Goal: Task Accomplishment & Management: Use online tool/utility

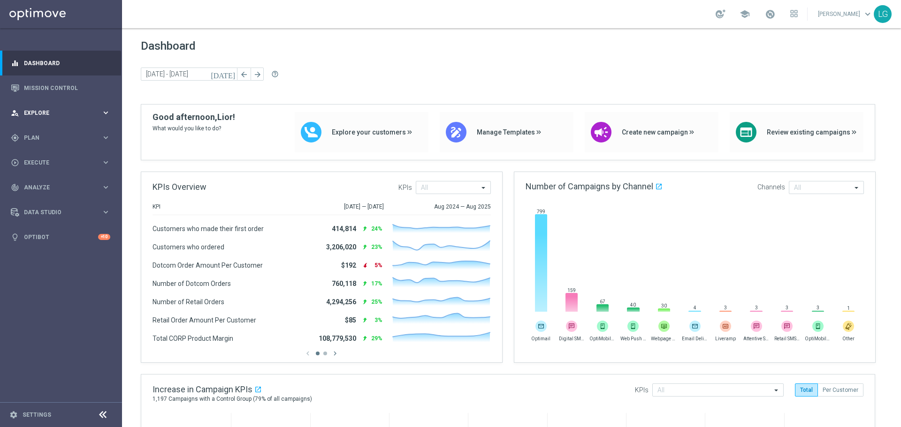
click at [69, 106] on div "person_search Explore keyboard_arrow_right" at bounding box center [60, 112] width 121 height 25
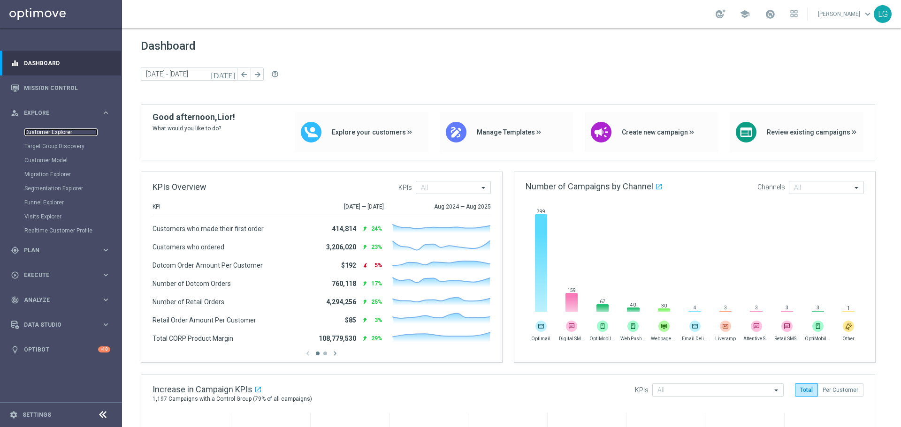
click at [71, 130] on link "Customer Explorer" at bounding box center [60, 133] width 73 height 8
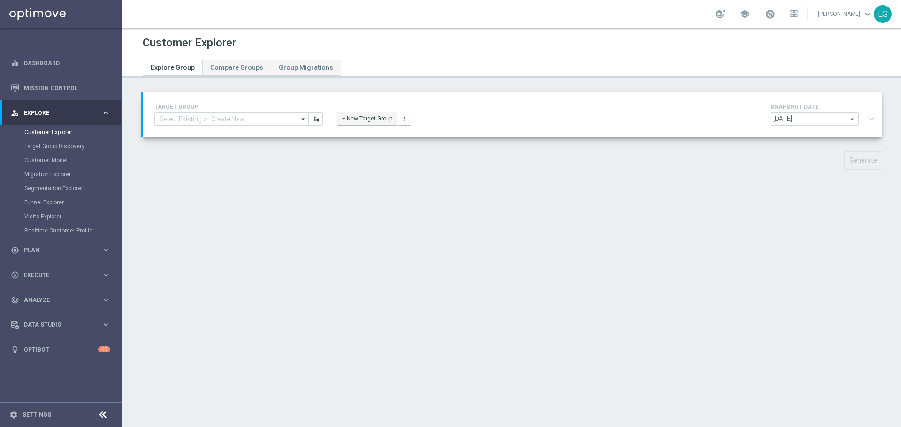
click at [369, 114] on button "+ New Target Group" at bounding box center [367, 118] width 61 height 13
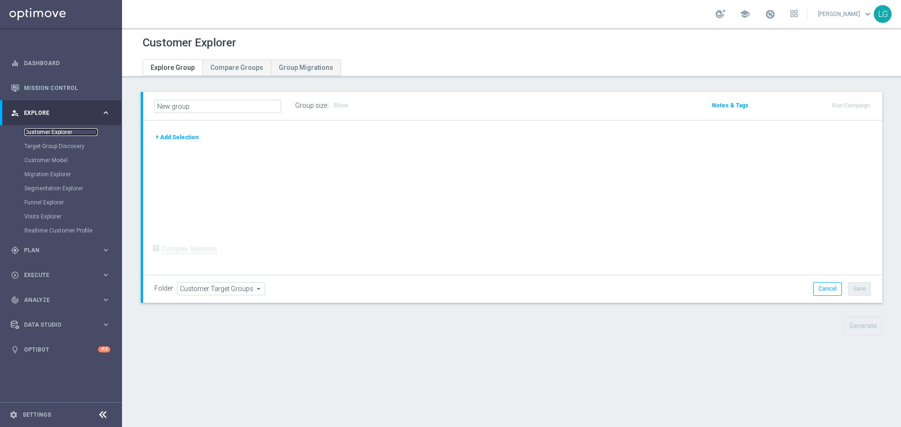
click at [76, 135] on link "Customer Explorer" at bounding box center [60, 133] width 73 height 8
click at [65, 143] on link "Target Group Discovery" at bounding box center [60, 147] width 73 height 8
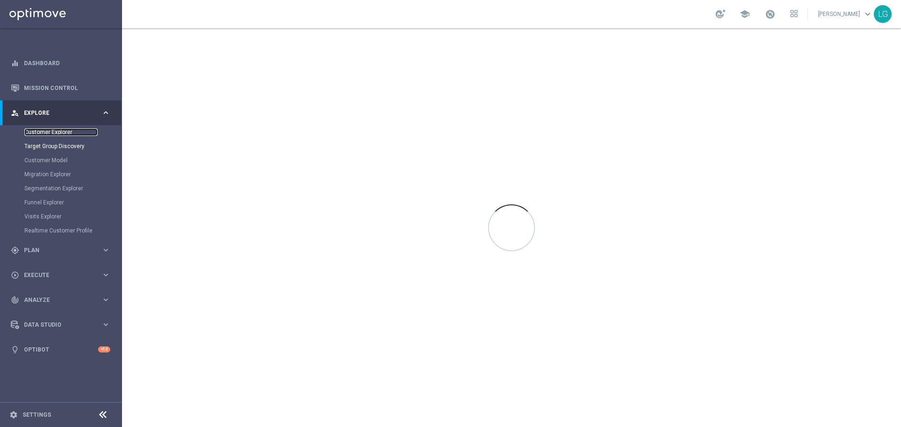
click at [62, 134] on link "Customer Explorer" at bounding box center [60, 133] width 73 height 8
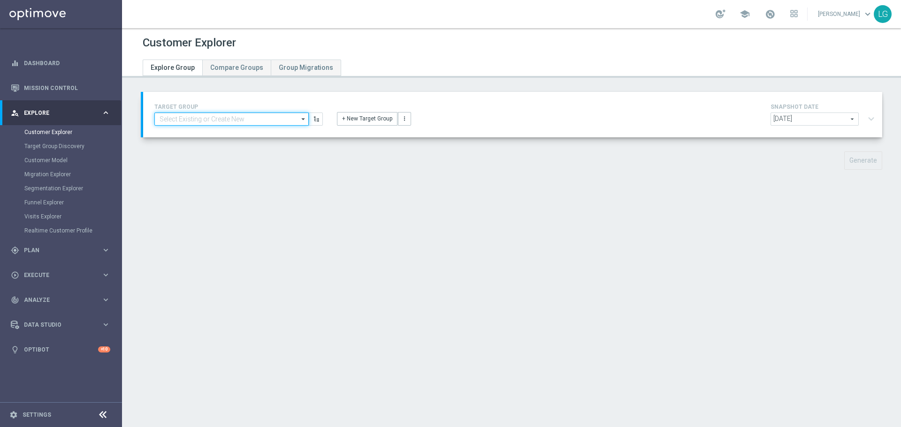
click at [223, 114] on input at bounding box center [231, 119] width 154 height 13
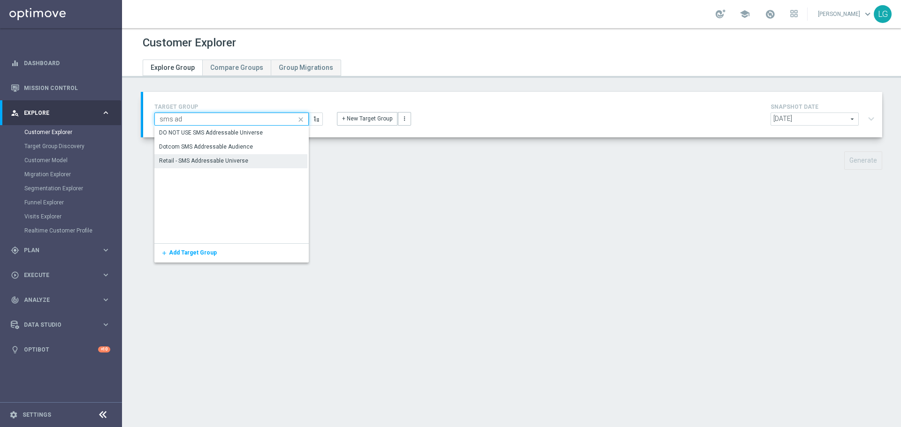
type input "sms ad"
click at [264, 156] on div "Retail - SMS Addressable Universe" at bounding box center [230, 160] width 153 height 13
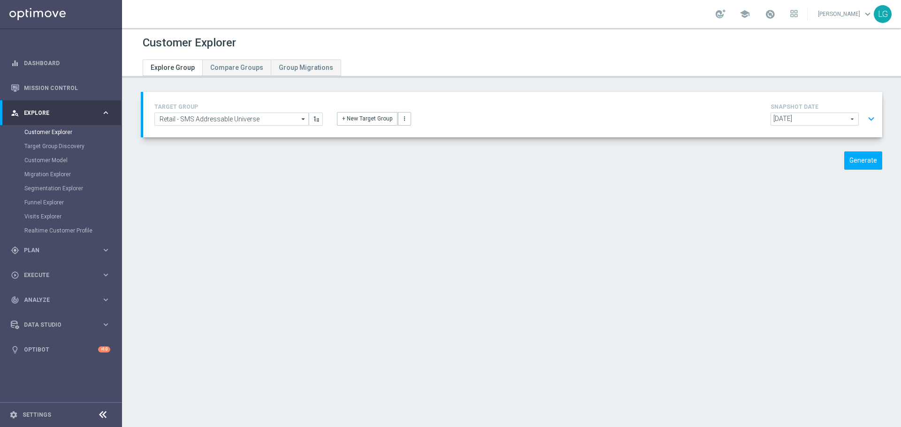
click at [864, 117] on button "expand_more" at bounding box center [871, 119] width 14 height 18
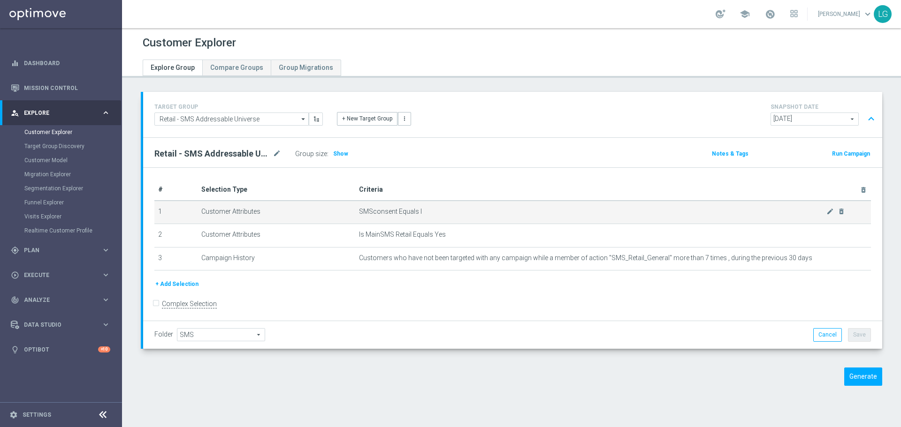
scroll to position [2, 0]
drag, startPoint x: 453, startPoint y: 235, endPoint x: 351, endPoint y: 212, distance: 104.5
click at [351, 212] on tbody "1 Customer Attributes SMSconsent Equals I mode_edit delete_forever 2 Customer A…" at bounding box center [512, 233] width 716 height 70
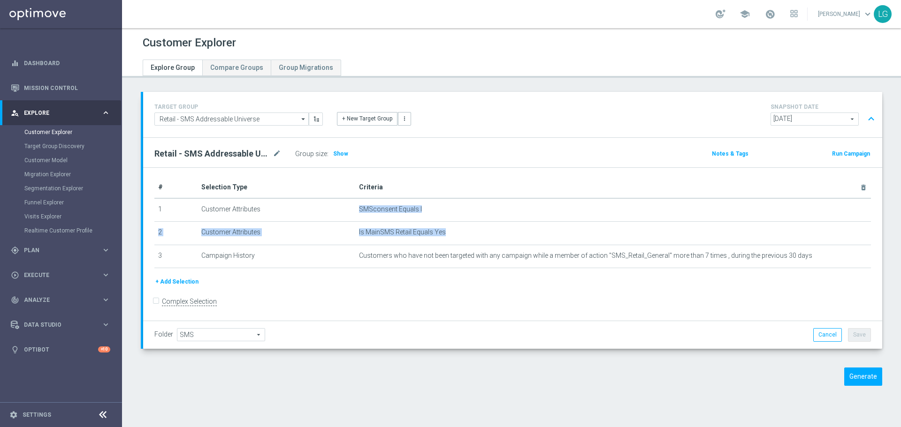
copy tbody "SMSconsent Equals I mode_edit delete_forever 2 Customer Attributes Is MainSMS R…"
click at [288, 306] on form "Complex Selection Invalid Expression" at bounding box center [512, 311] width 716 height 33
click at [347, 155] on div "Group size : Show" at bounding box center [342, 153] width 94 height 13
click at [342, 155] on span "Show" at bounding box center [340, 154] width 15 height 7
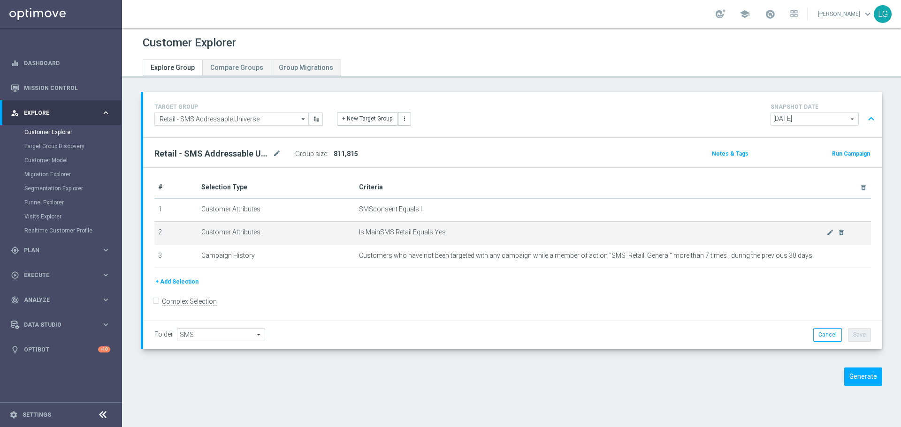
click at [405, 233] on span "Is MainSMS Retail Equals Yes" at bounding box center [593, 232] width 468 height 8
drag, startPoint x: 405, startPoint y: 233, endPoint x: 355, endPoint y: 236, distance: 50.3
click at [359, 236] on span "Is MainSMS Retail Equals Yes" at bounding box center [593, 232] width 468 height 8
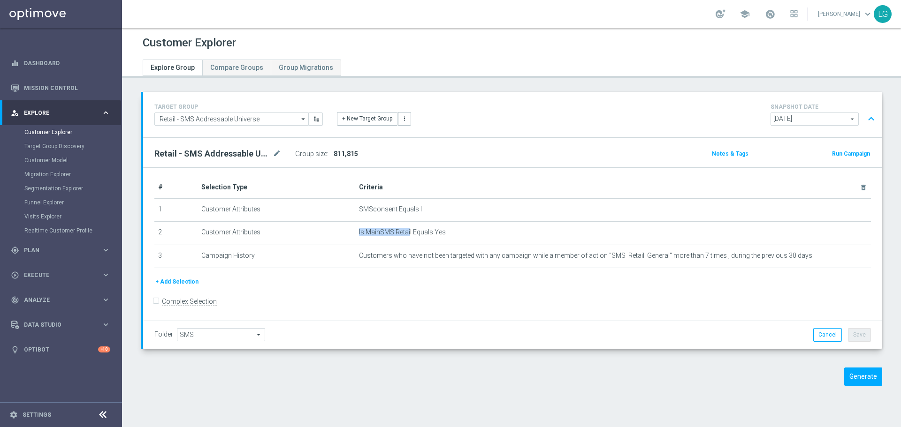
copy span "Is MainSMS Retai"
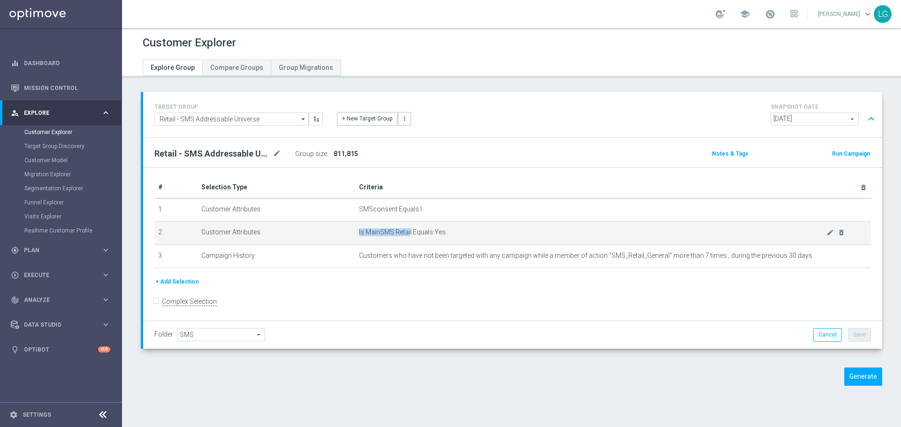
click at [371, 232] on span "Is MainSMS Retail Equals Yes" at bounding box center [593, 232] width 468 height 8
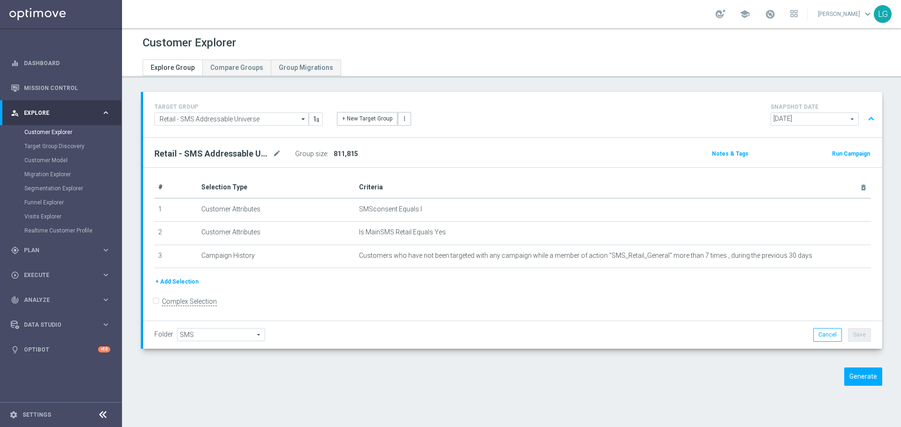
click at [836, 11] on link "[PERSON_NAME] keyboard_arrow_down" at bounding box center [845, 14] width 57 height 14
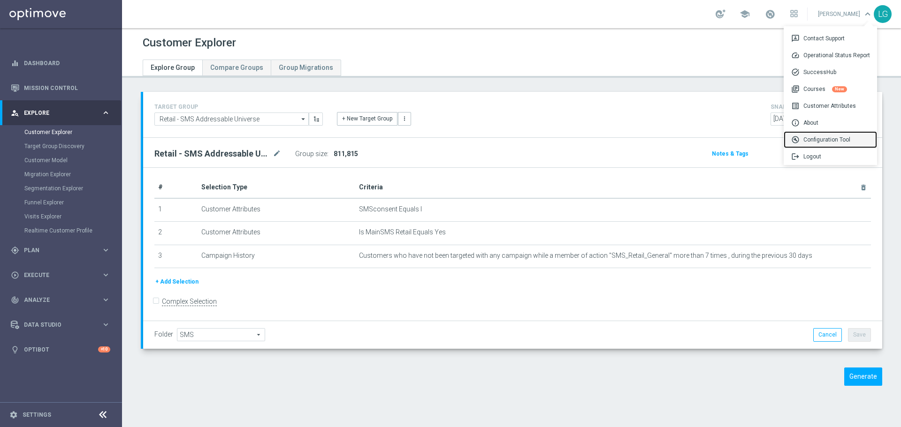
click at [813, 138] on div "build_circle Configuration Tool" at bounding box center [830, 139] width 93 height 17
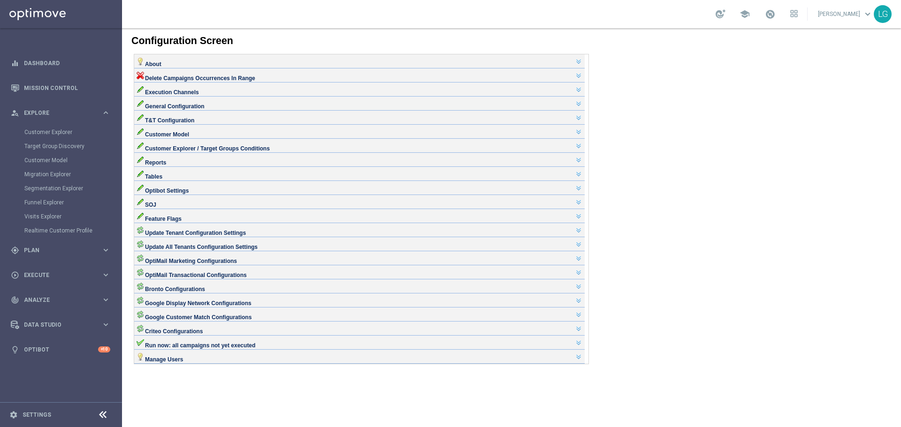
click at [185, 177] on div "Tables" at bounding box center [360, 173] width 446 height 8
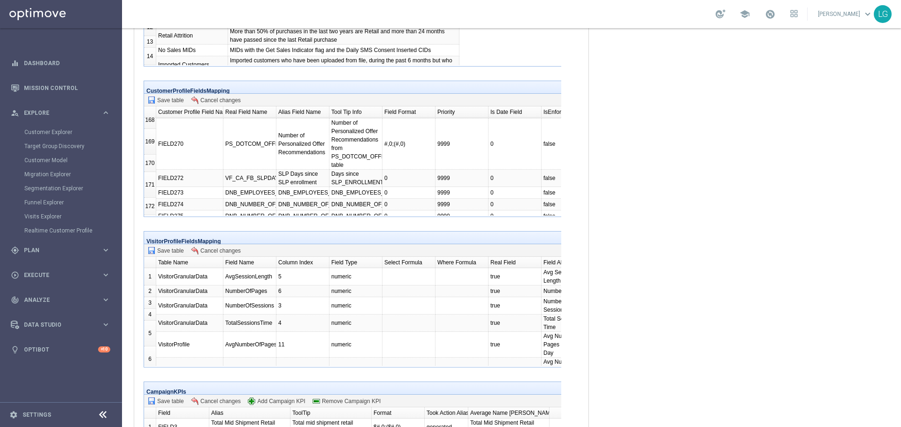
scroll to position [7397, 0]
